Goal: Information Seeking & Learning: Learn about a topic

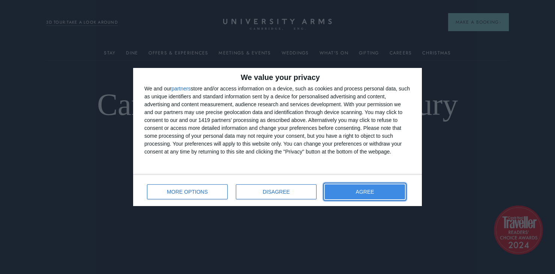
click at [364, 189] on span "AGREE" at bounding box center [365, 191] width 18 height 5
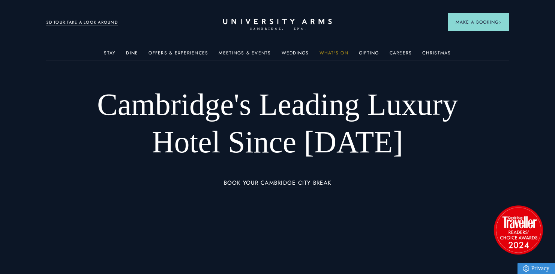
click at [336, 56] on link "What's On" at bounding box center [334, 55] width 29 height 10
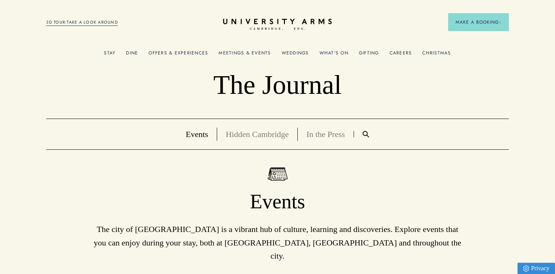
click at [327, 134] on link "In the Press" at bounding box center [325, 133] width 39 height 9
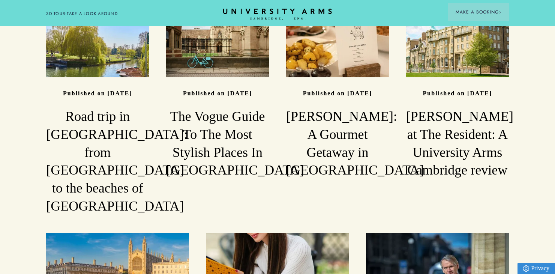
scroll to position [499, 0]
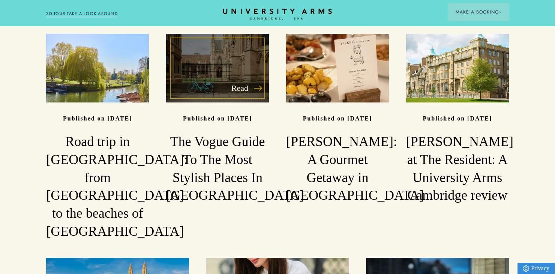
click at [258, 105] on link "Read Published on [DATE] The Vogue Guide To The Most Stylish Places In [GEOGRAP…" at bounding box center [217, 119] width 103 height 171
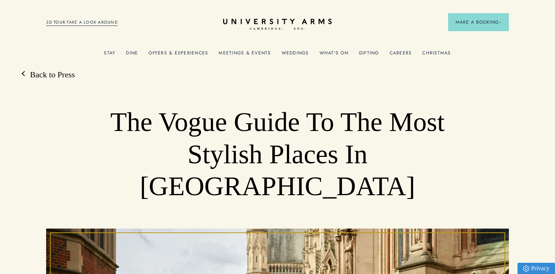
click at [226, 137] on h1 "The Vogue Guide To The Most Stylish Places In [GEOGRAPHIC_DATA]" at bounding box center [278, 154] width 370 height 96
click at [226, 138] on h1 "The Vogue Guide To The Most Stylish Places In [GEOGRAPHIC_DATA]" at bounding box center [278, 154] width 370 height 96
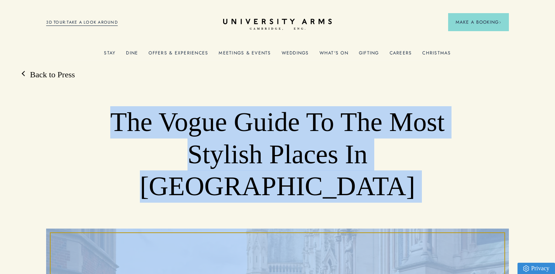
click at [226, 138] on h1 "The Vogue Guide To The Most Stylish Places In [GEOGRAPHIC_DATA]" at bounding box center [278, 154] width 370 height 96
copy div "The Vogue Guide To The Most Stylish Places In [GEOGRAPHIC_DATA]"
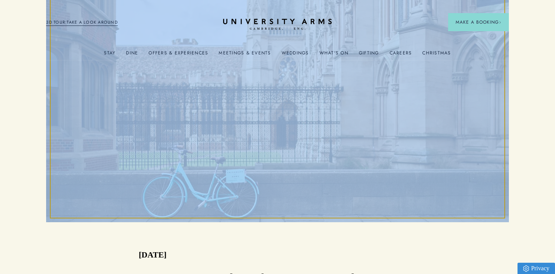
scroll to position [285, 0]
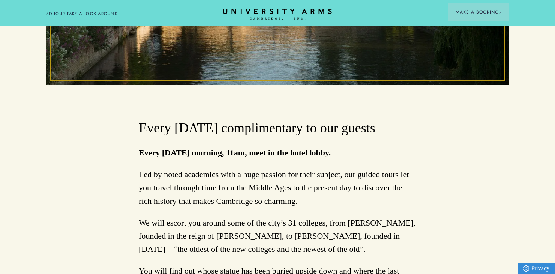
scroll to position [359, 0]
